Goal: Transaction & Acquisition: Book appointment/travel/reservation

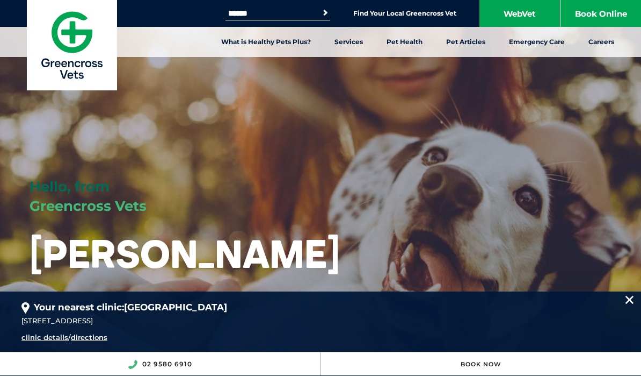
click at [207, 132] on link "Desexing" at bounding box center [194, 135] width 34 height 9
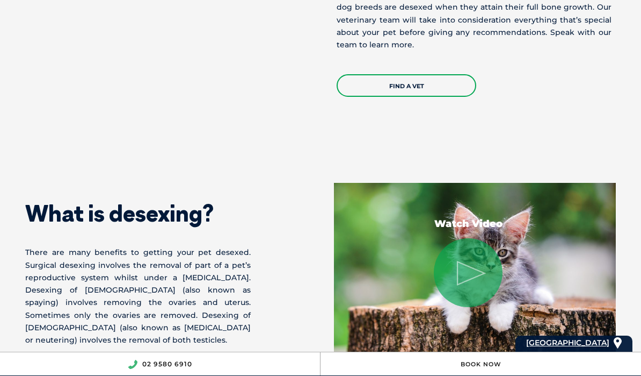
scroll to position [679, 0]
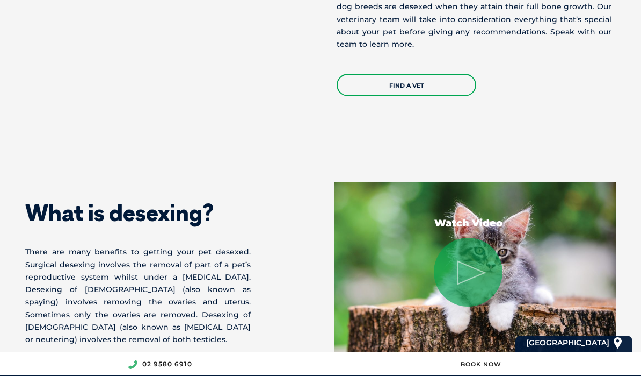
click at [452, 95] on div "Find a Vet" at bounding box center [474, 79] width 275 height 33
click at [449, 96] on link "Find a Vet" at bounding box center [407, 85] width 140 height 23
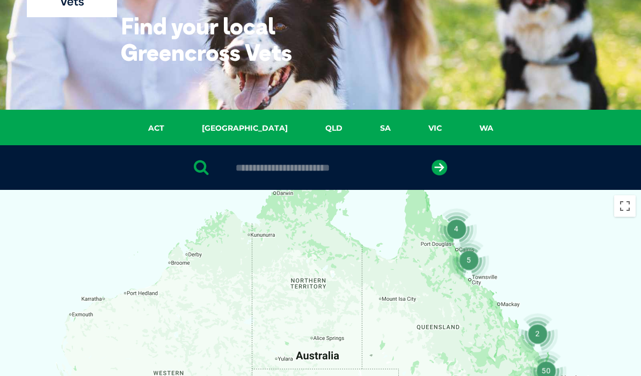
scroll to position [125, 0]
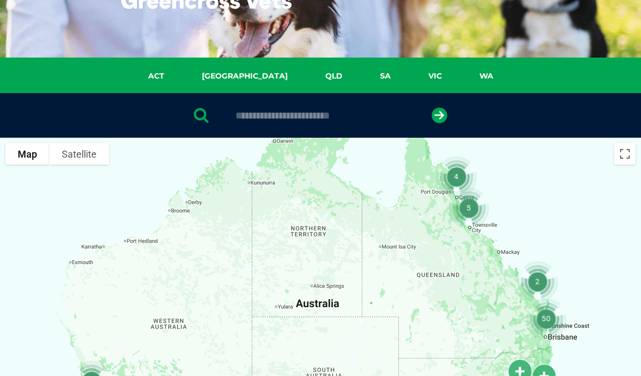
click at [247, 73] on link "NSW" at bounding box center [245, 76] width 124 height 12
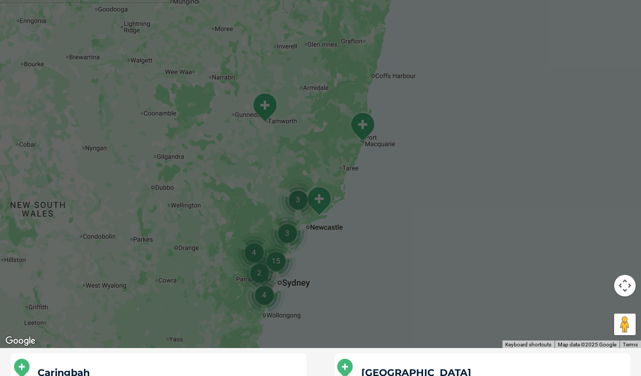
scroll to position [330, 0]
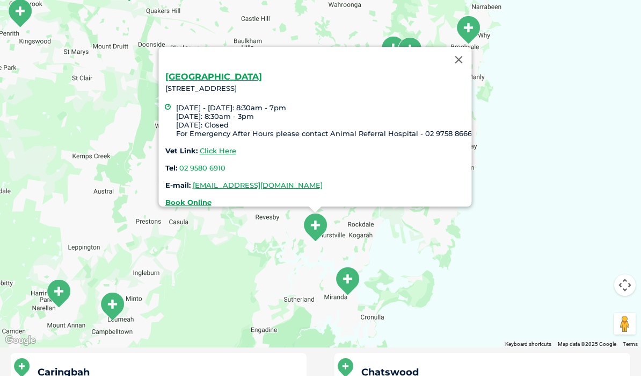
click at [190, 55] on div at bounding box center [305, 60] width 281 height 26
click at [211, 146] on link "Click Here" at bounding box center [218, 150] width 37 height 9
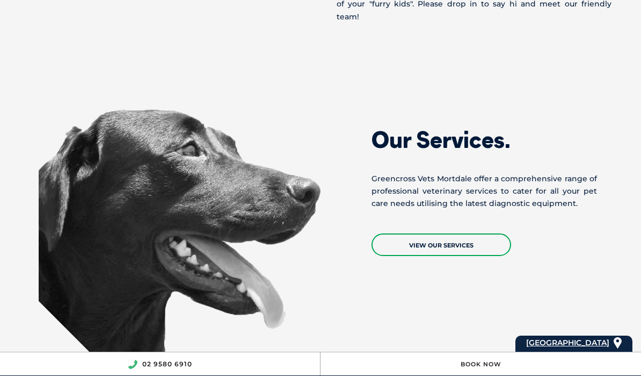
scroll to position [1169, 0]
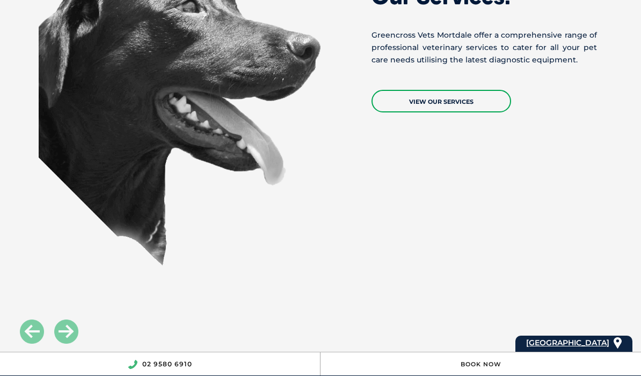
click at [450, 375] on div "Book Now" at bounding box center [481, 363] width 321 height 23
click at [431, 375] on div "Book Now" at bounding box center [481, 363] width 321 height 23
click at [443, 375] on div "Book Now" at bounding box center [481, 363] width 321 height 23
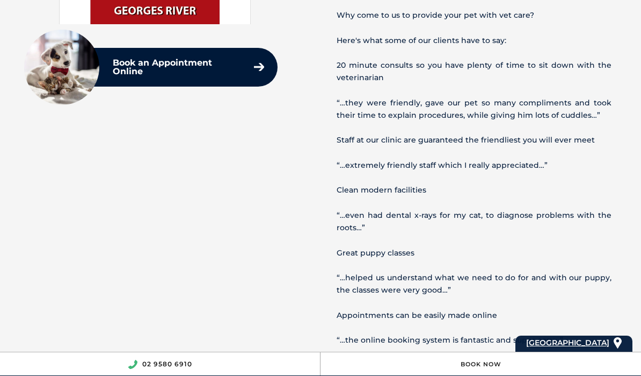
scroll to position [552, 0]
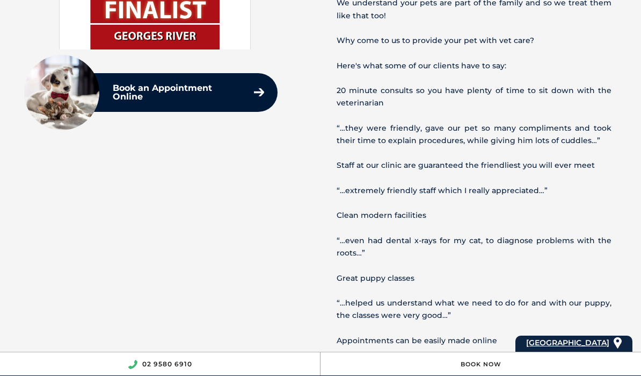
click at [463, 366] on link "Book Now" at bounding box center [481, 364] width 41 height 8
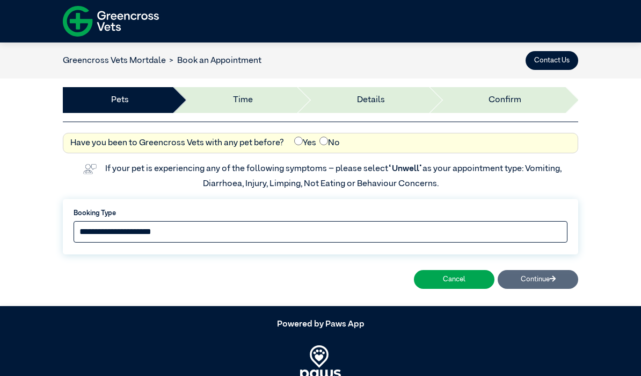
click at [322, 237] on select "**********" at bounding box center [321, 231] width 494 height 21
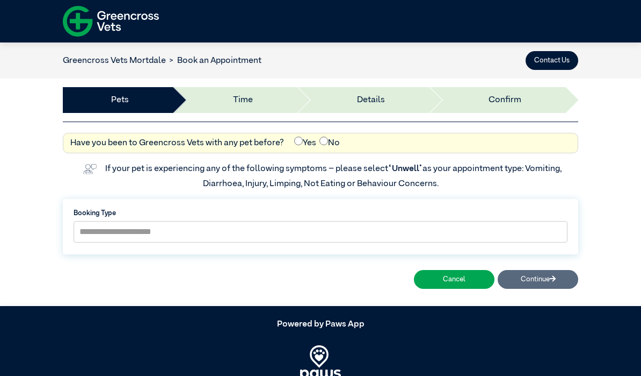
click at [257, 111] on li "Time" at bounding box center [234, 100] width 124 height 26
click at [259, 103] on li "Time" at bounding box center [234, 100] width 124 height 26
